Goal: Task Accomplishment & Management: Use online tool/utility

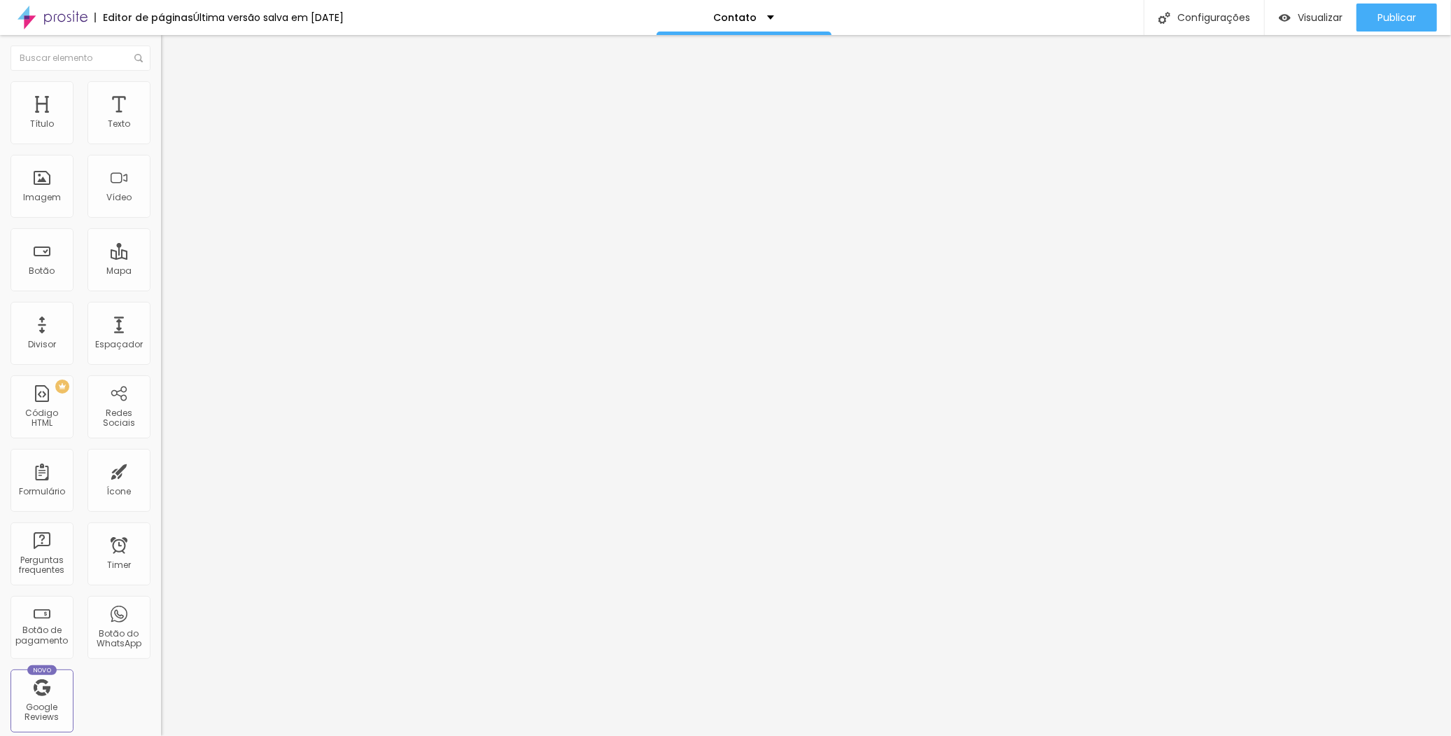
click at [174, 95] on span "Avançado" at bounding box center [197, 91] width 46 height 12
click at [107, 113] on div "Texto" at bounding box center [119, 112] width 63 height 63
click at [102, 111] on div "Texto" at bounding box center [119, 112] width 63 height 63
click at [174, 99] on span "Avançado" at bounding box center [197, 105] width 46 height 12
click at [174, 97] on span "Estilo" at bounding box center [185, 91] width 22 height 12
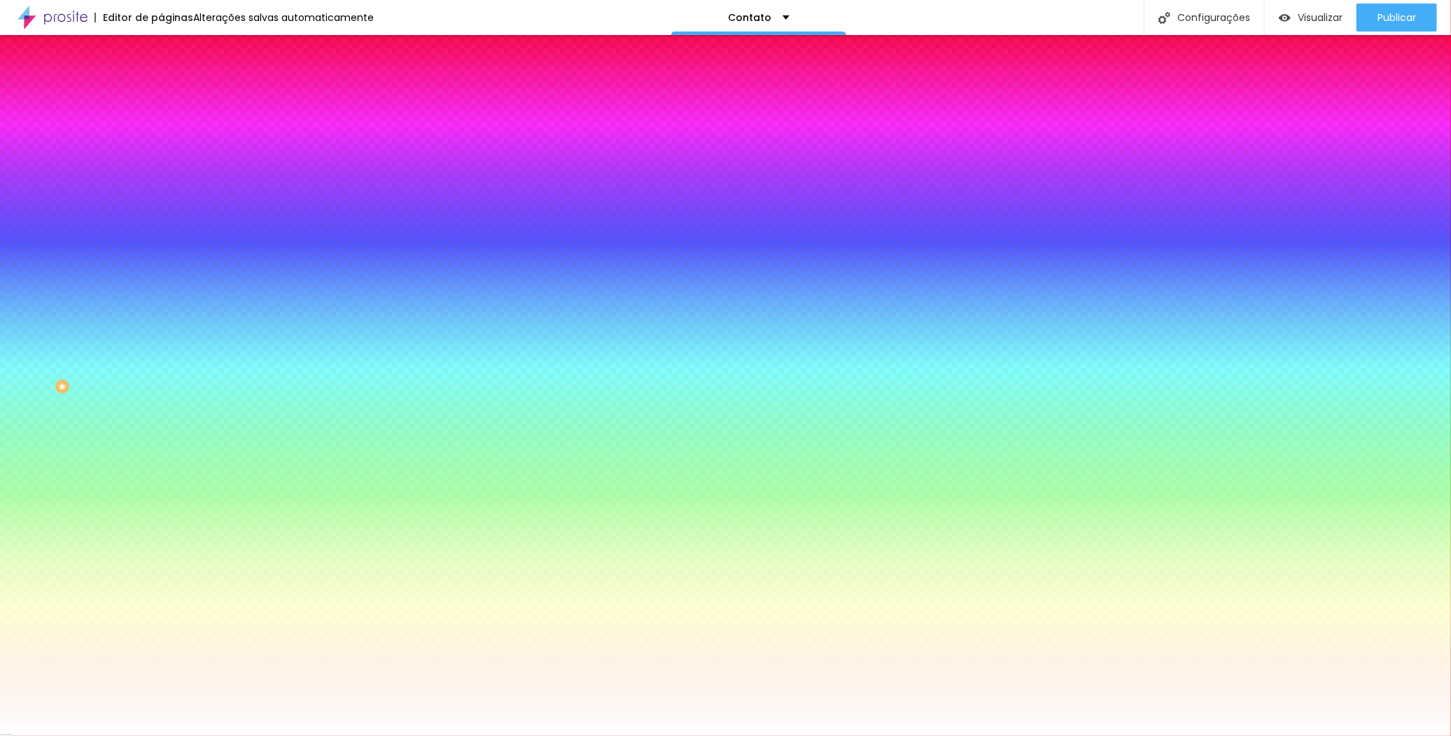
click at [161, 276] on div at bounding box center [241, 276] width 161 height 0
type input "#FFFFFF"
drag, startPoint x: 78, startPoint y: 339, endPoint x: 1, endPoint y: 302, distance: 85.5
click at [161, 302] on div "Botão Tipografia Voltar ao padrão Borda Voltar ao padrão Sombra DESATIVADO Volt…" at bounding box center [241, 285] width 161 height 353
click at [161, 526] on div "Editar Formulário Conteúdo Estilo Avançado Botão Tipografia Voltar ao padrão Bo…" at bounding box center [241, 385] width 161 height 701
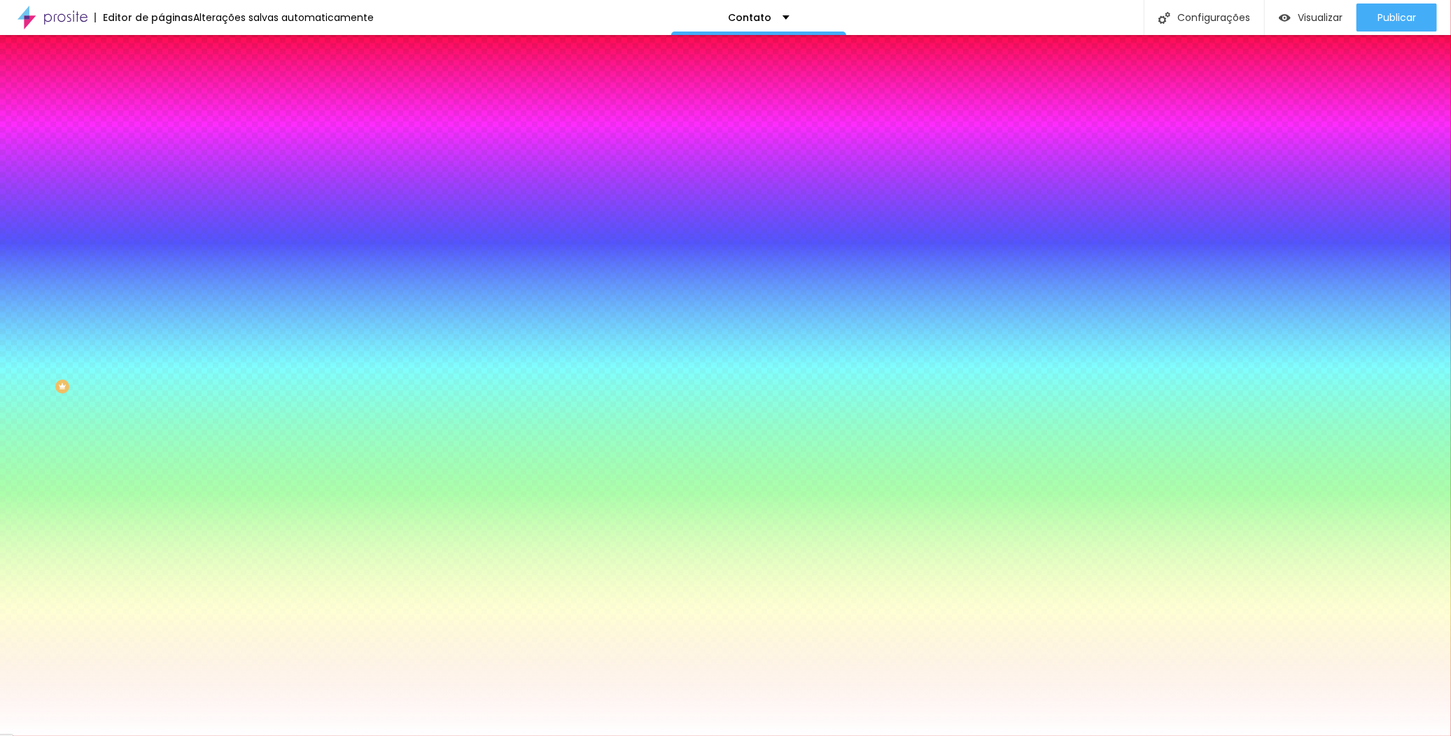
click at [174, 83] on span "Conteúdo" at bounding box center [195, 77] width 43 height 12
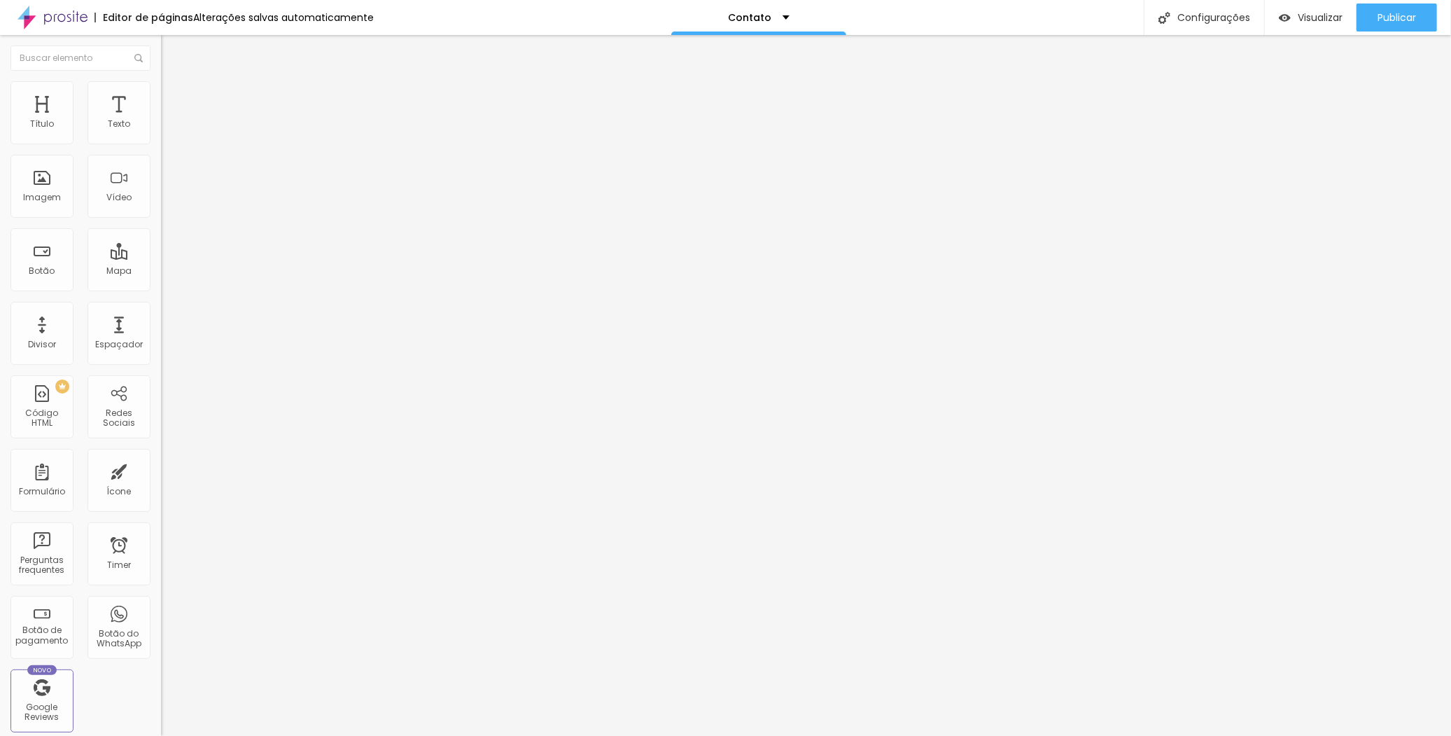
click at [161, 97] on ul "Conteúdo Estilo Avançado" at bounding box center [241, 88] width 161 height 42
click at [161, 93] on li "Estilo" at bounding box center [241, 88] width 161 height 14
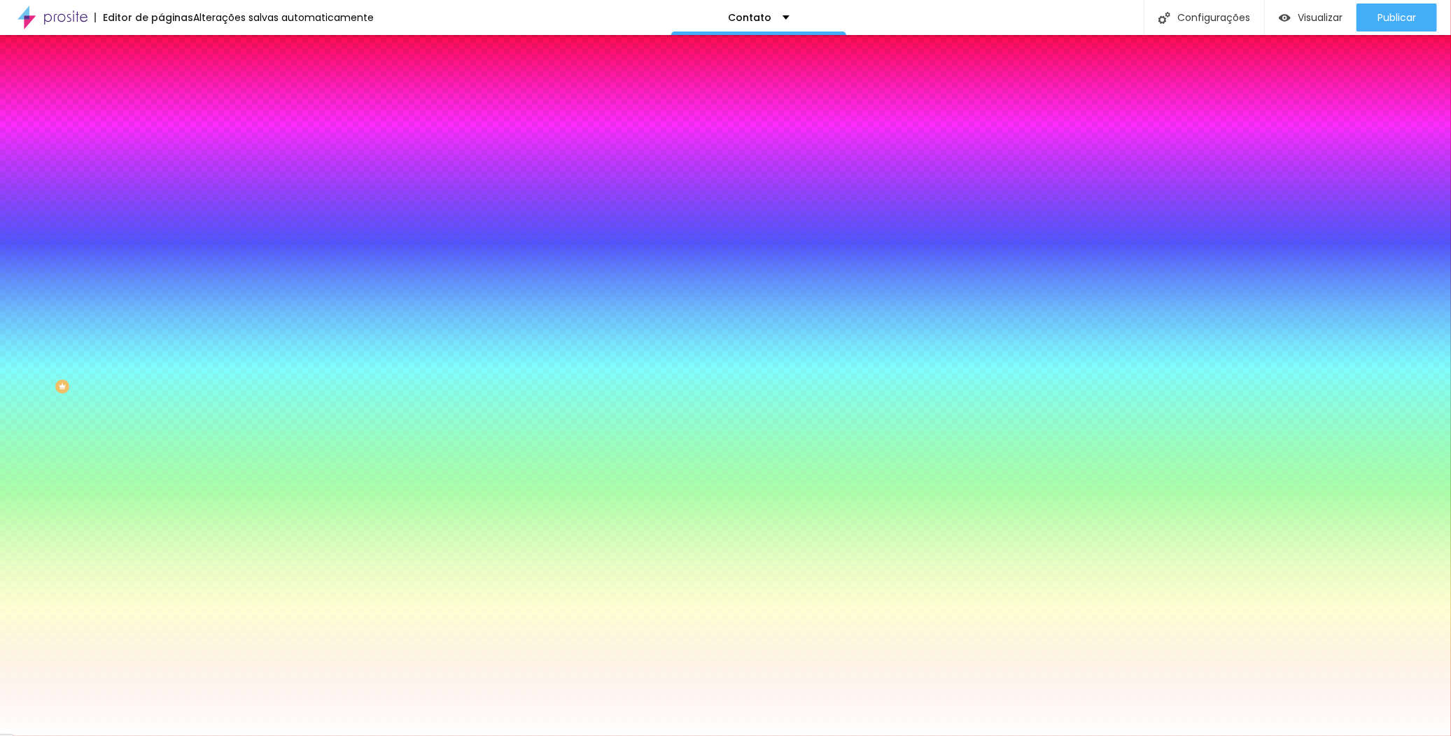
click at [174, 99] on span "Avançado" at bounding box center [197, 105] width 46 height 12
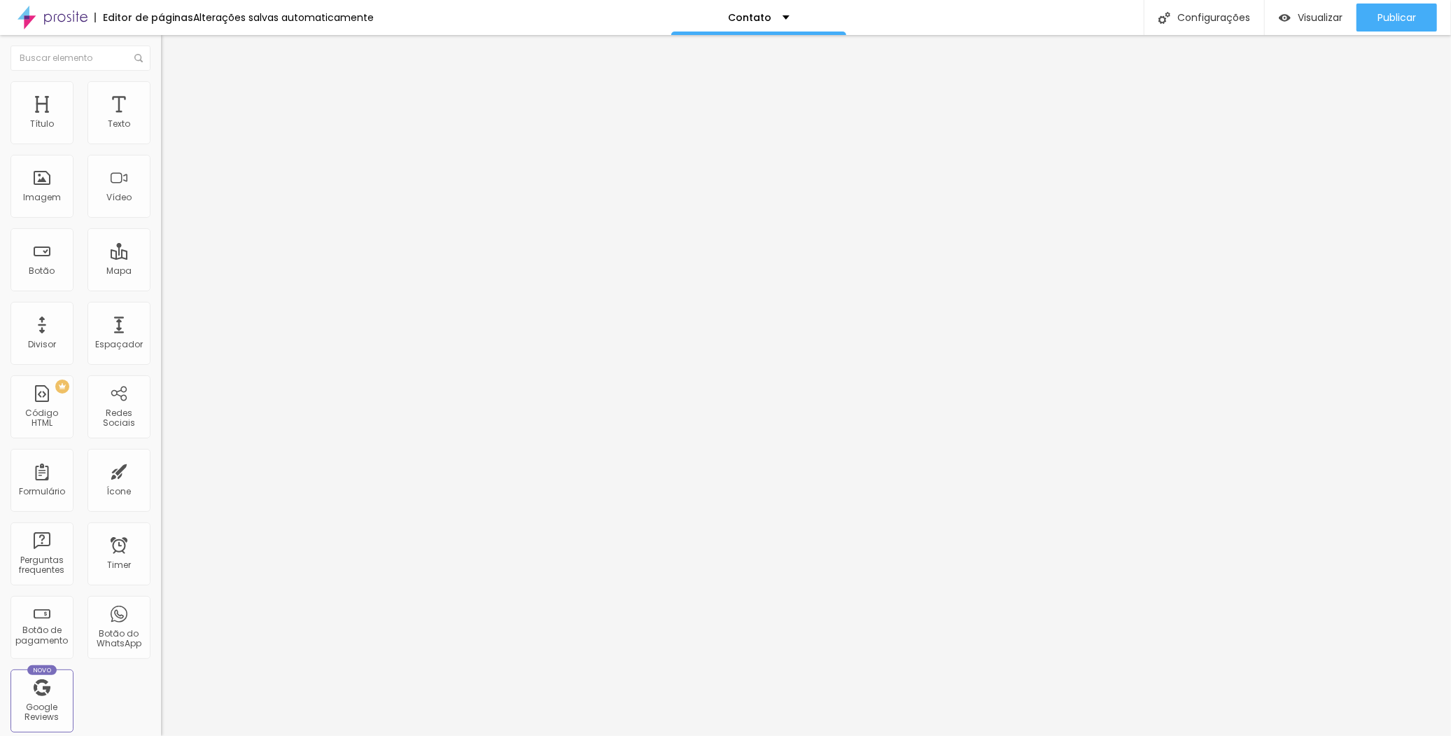
click at [161, 92] on li "Estilo" at bounding box center [241, 88] width 161 height 14
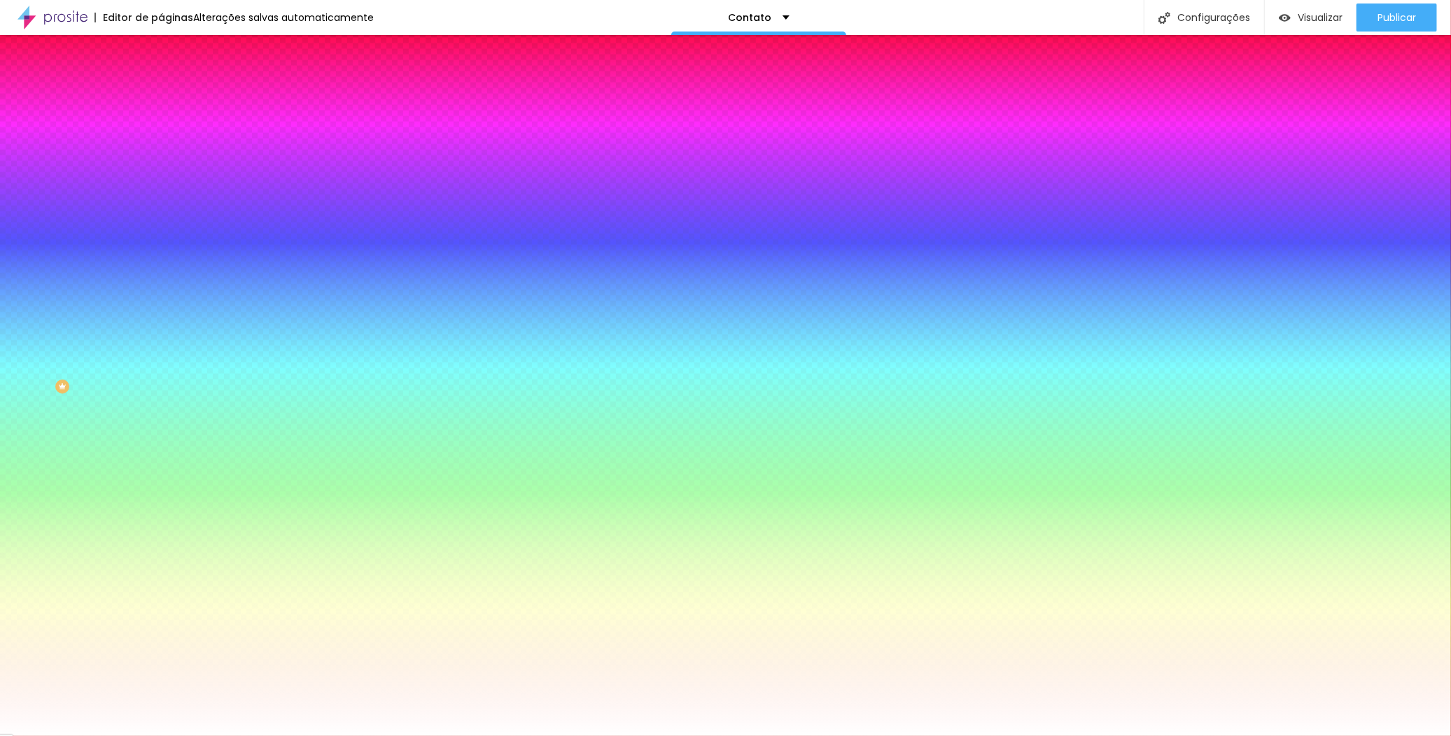
click at [161, 157] on button "button" at bounding box center [171, 149] width 20 height 15
click at [136, 735] on div at bounding box center [725, 736] width 1451 height 0
click at [168, 456] on icon "button" at bounding box center [171, 454] width 6 height 6
type input "#FFFFFF"
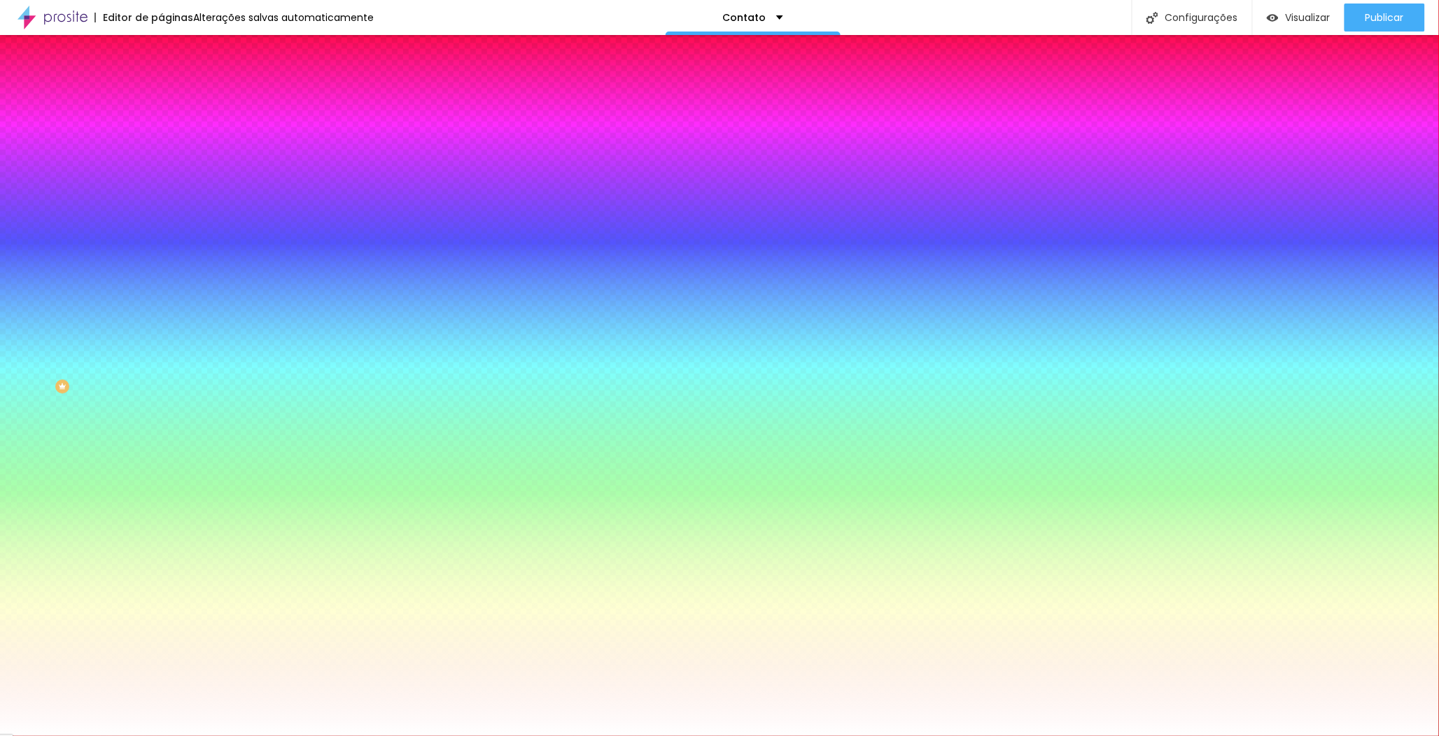
drag, startPoint x: 256, startPoint y: 673, endPoint x: 189, endPoint y: 635, distance: 76.8
select select "CormorantGeramond-Bold"
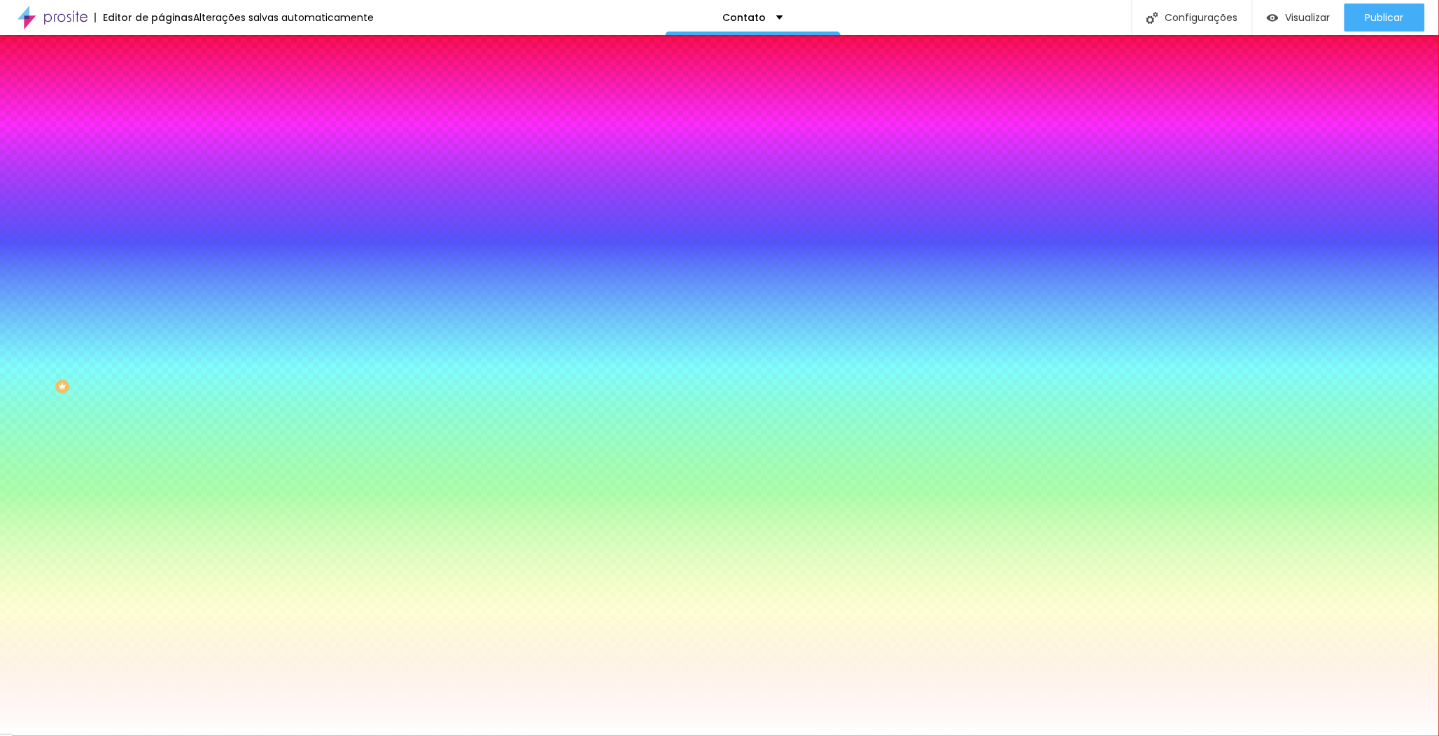
type input "17"
type input "18"
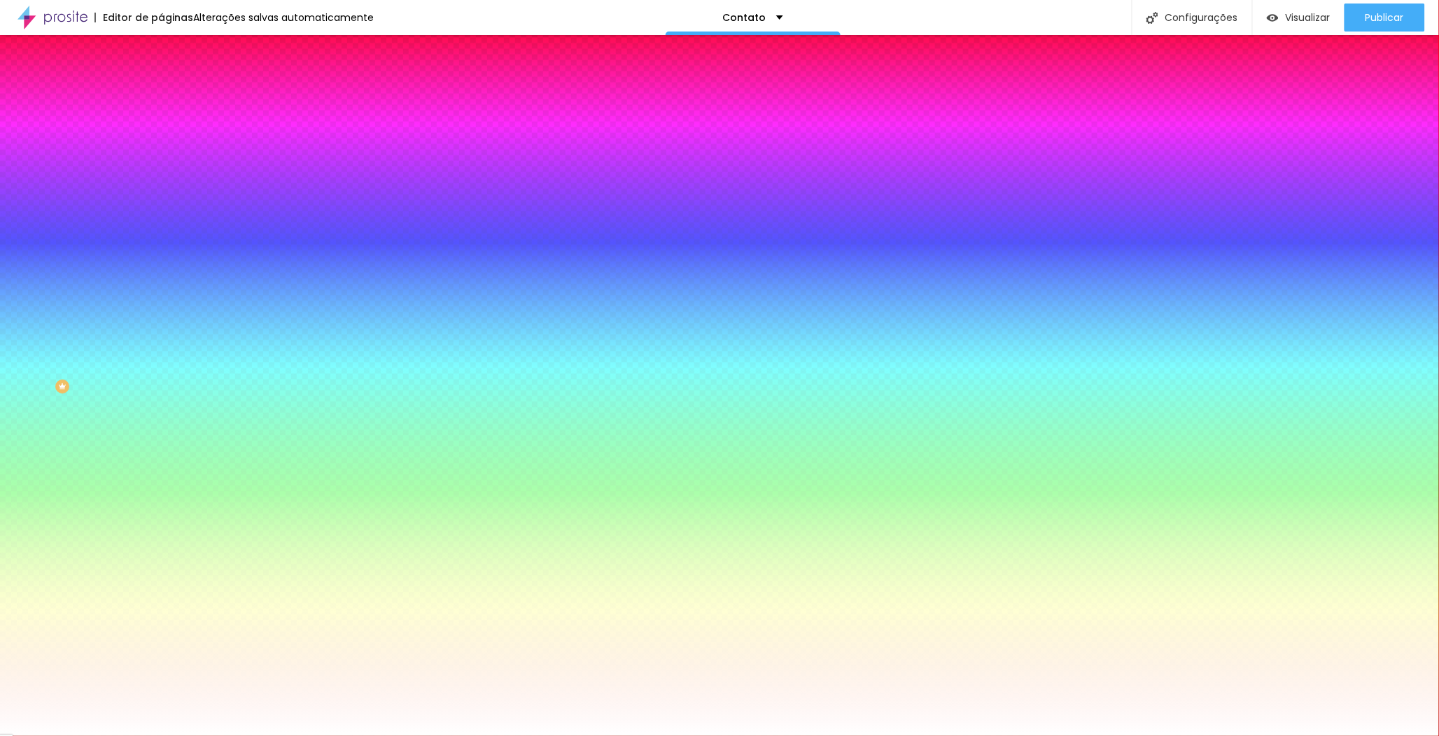
type input "19"
type input "20"
drag, startPoint x: 216, startPoint y: 558, endPoint x: 230, endPoint y: 558, distance: 14.0
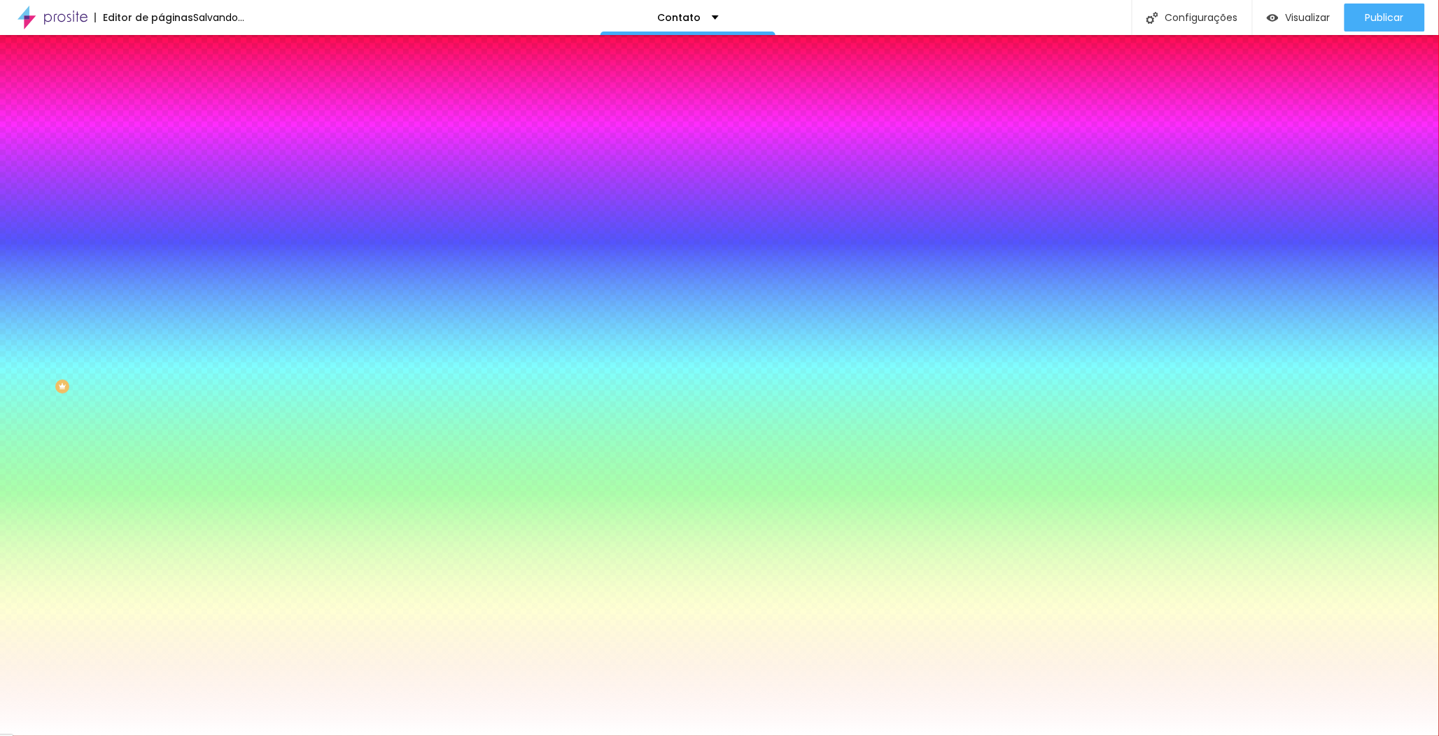
type input "20"
click at [452, 735] on div at bounding box center [719, 736] width 1439 height 0
click at [167, 324] on icon "button" at bounding box center [171, 320] width 8 height 8
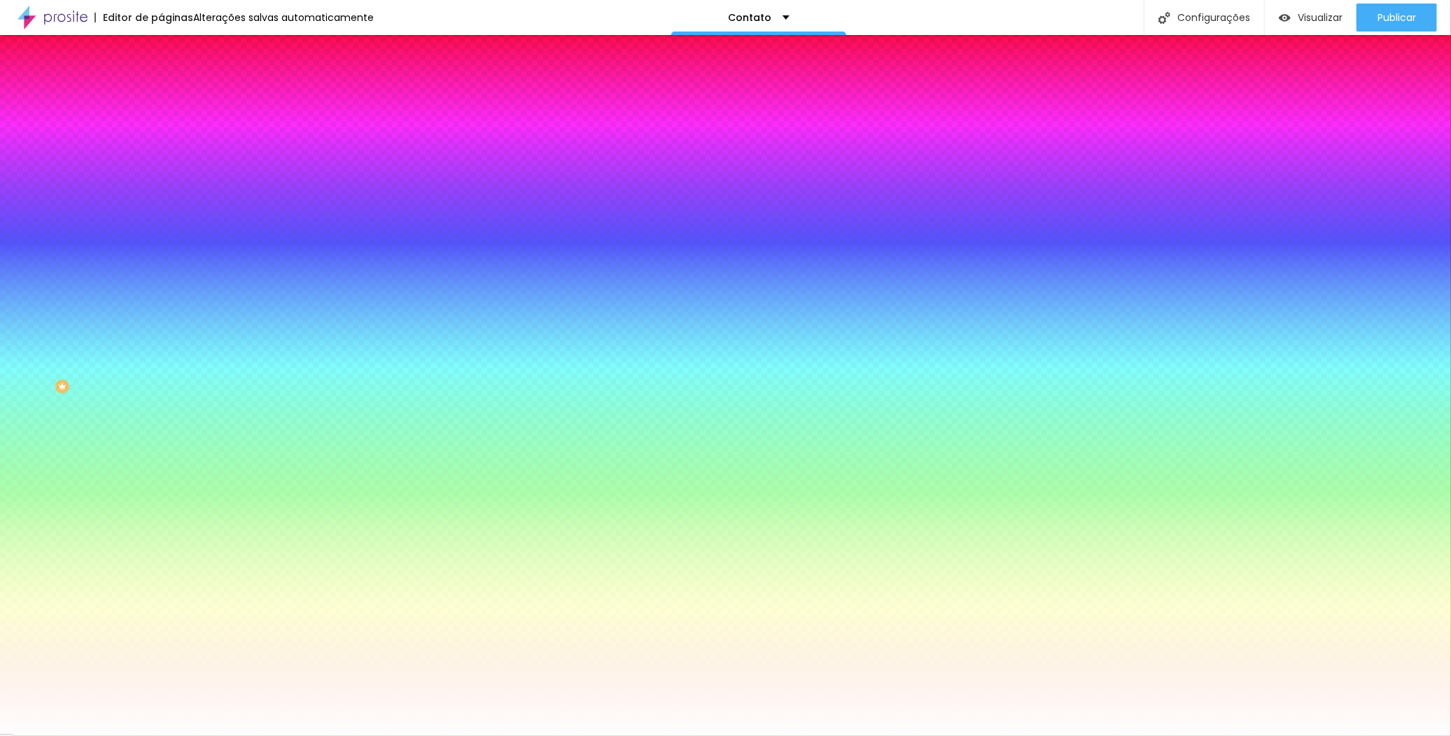
select select "CormorantGeramond-Medium"
click at [501, 735] on div at bounding box center [725, 736] width 1451 height 0
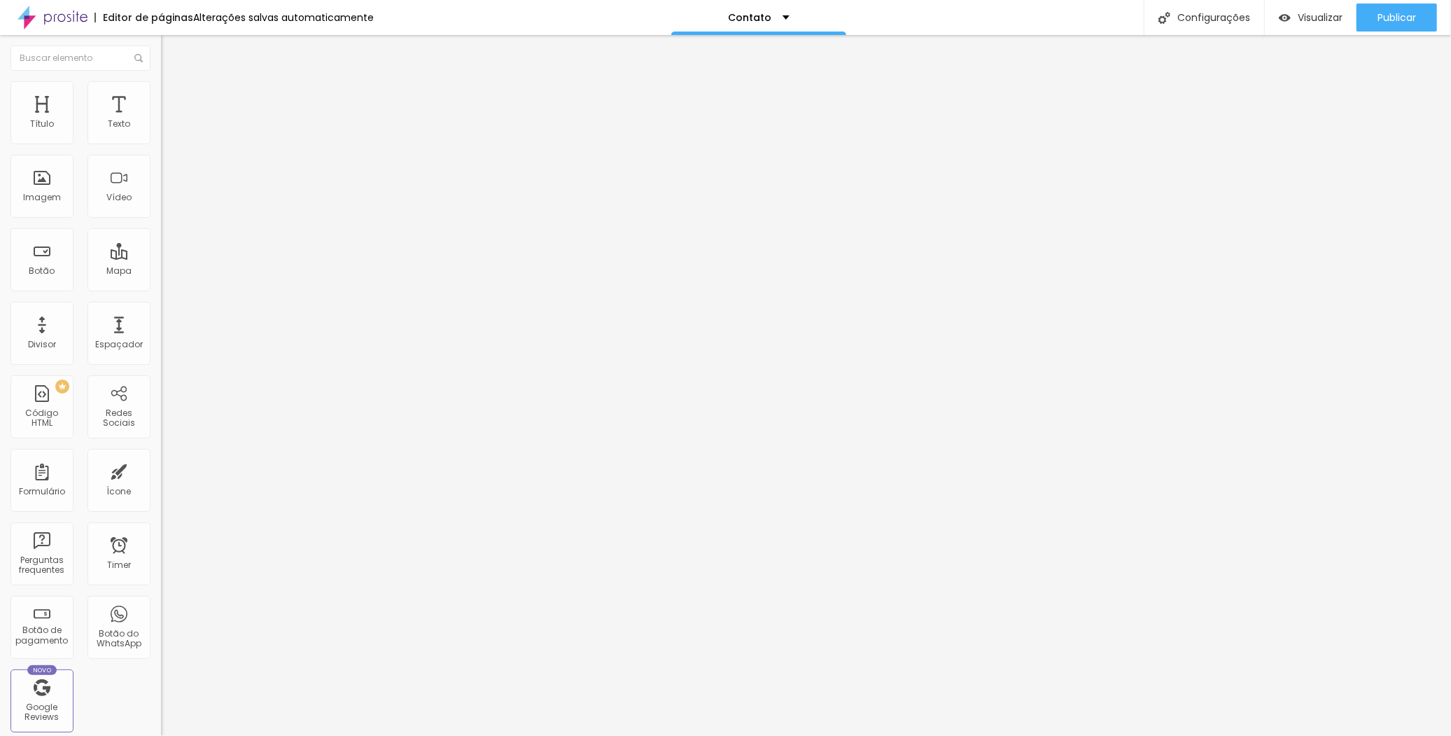
click at [174, 94] on span "Avançado" at bounding box center [197, 91] width 46 height 12
click at [161, 80] on img at bounding box center [167, 73] width 13 height 13
click at [1395, 17] on span "Publicar" at bounding box center [1397, 17] width 39 height 11
click at [43, 11] on img at bounding box center [53, 17] width 70 height 35
click at [1394, 20] on span "Publicar" at bounding box center [1397, 17] width 39 height 11
